Goal: Find specific page/section: Find specific page/section

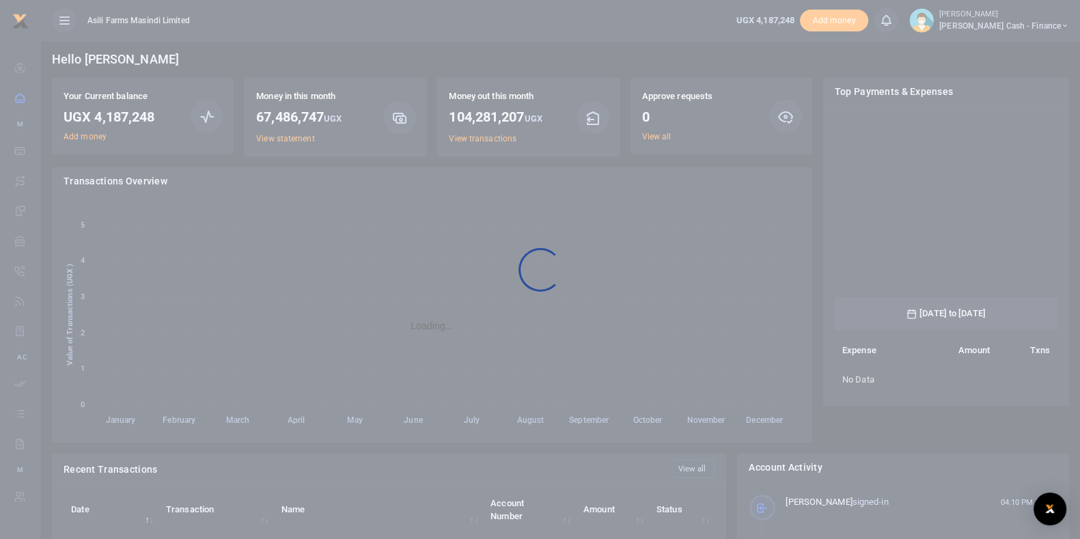
scroll to position [197, 210]
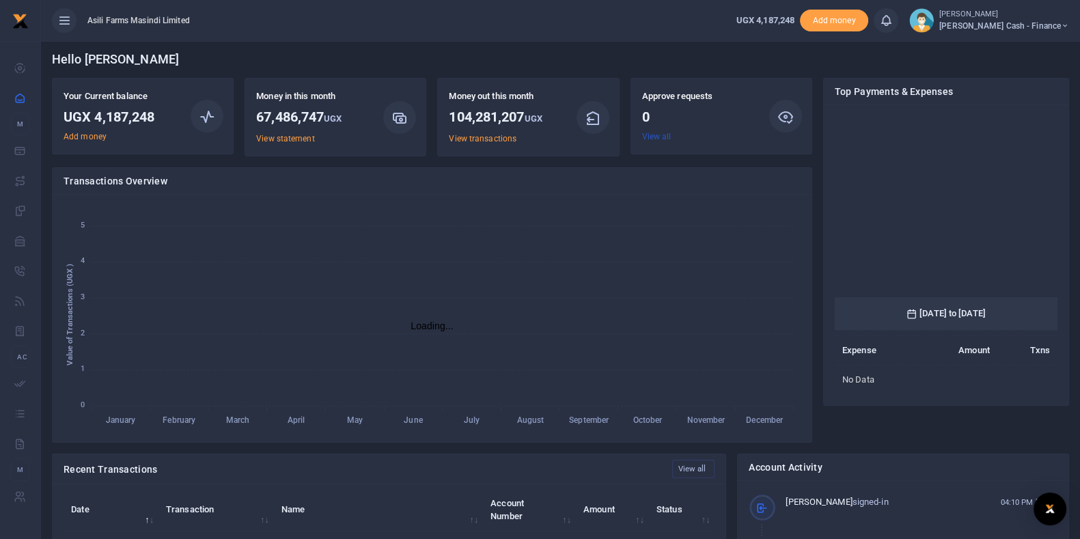
click at [660, 137] on link "View all" at bounding box center [656, 137] width 29 height 10
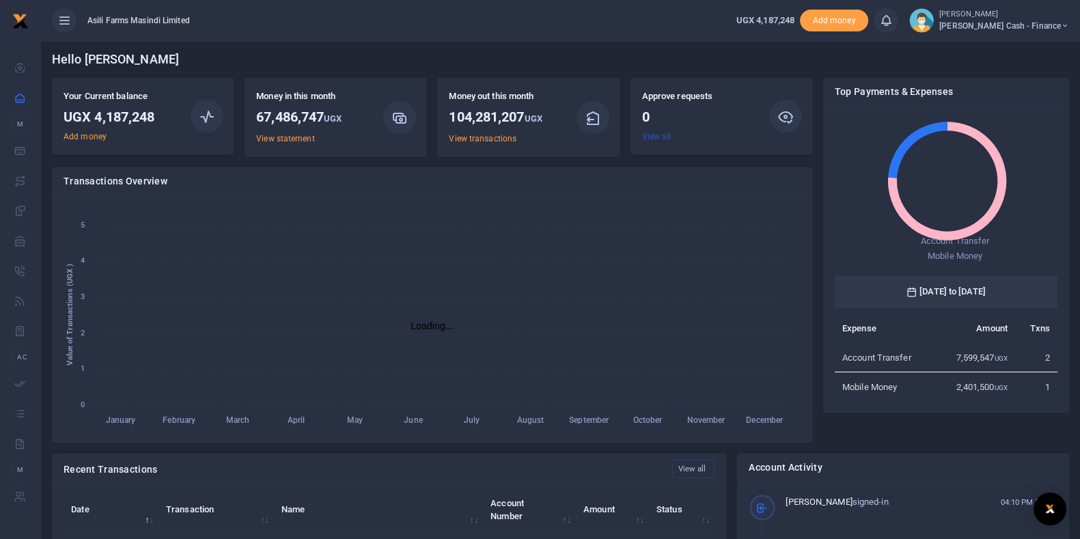
scroll to position [14, 14]
click at [660, 137] on link "View all" at bounding box center [656, 137] width 29 height 10
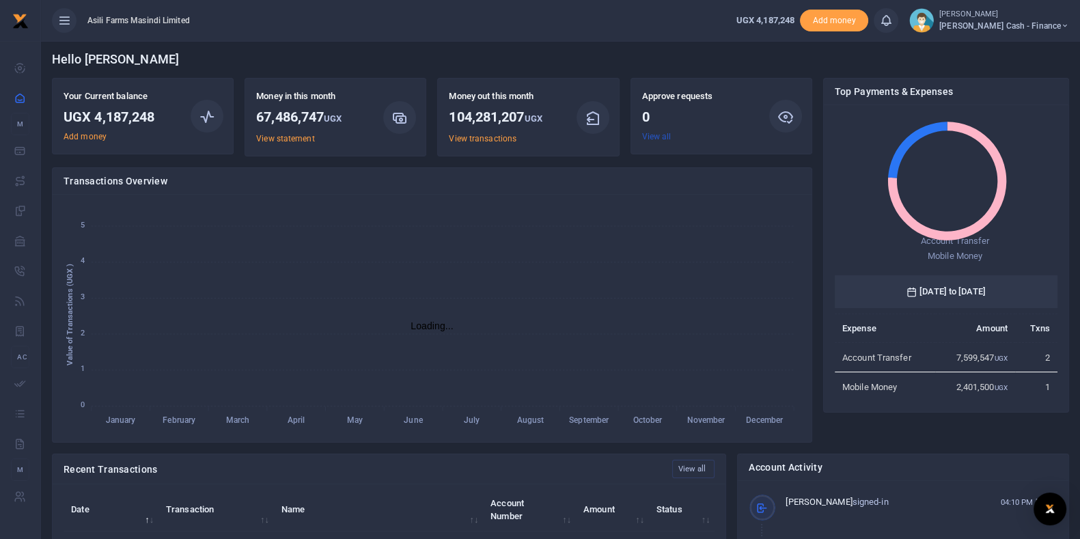
click at [660, 137] on link "View all" at bounding box center [656, 137] width 29 height 10
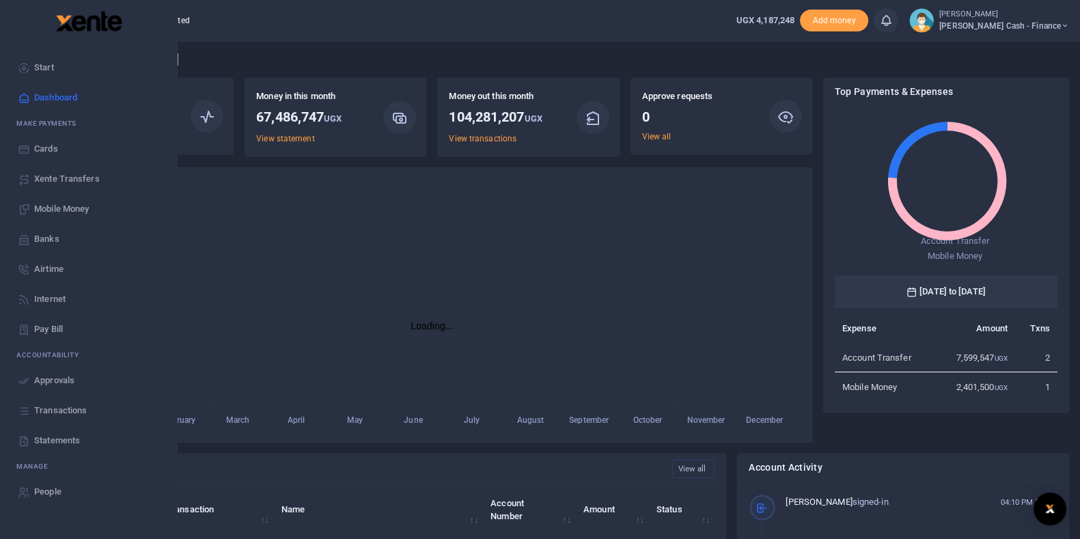
click at [60, 404] on span "Transactions" at bounding box center [60, 411] width 53 height 14
